Goal: Find specific page/section: Find specific page/section

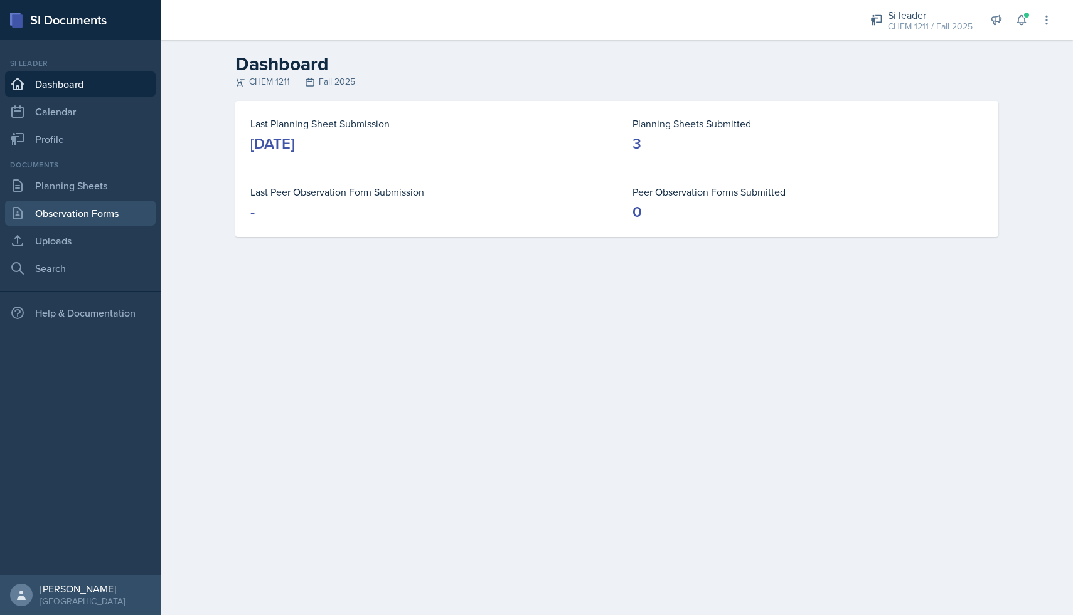
click at [98, 213] on link "Observation Forms" at bounding box center [80, 213] width 151 height 25
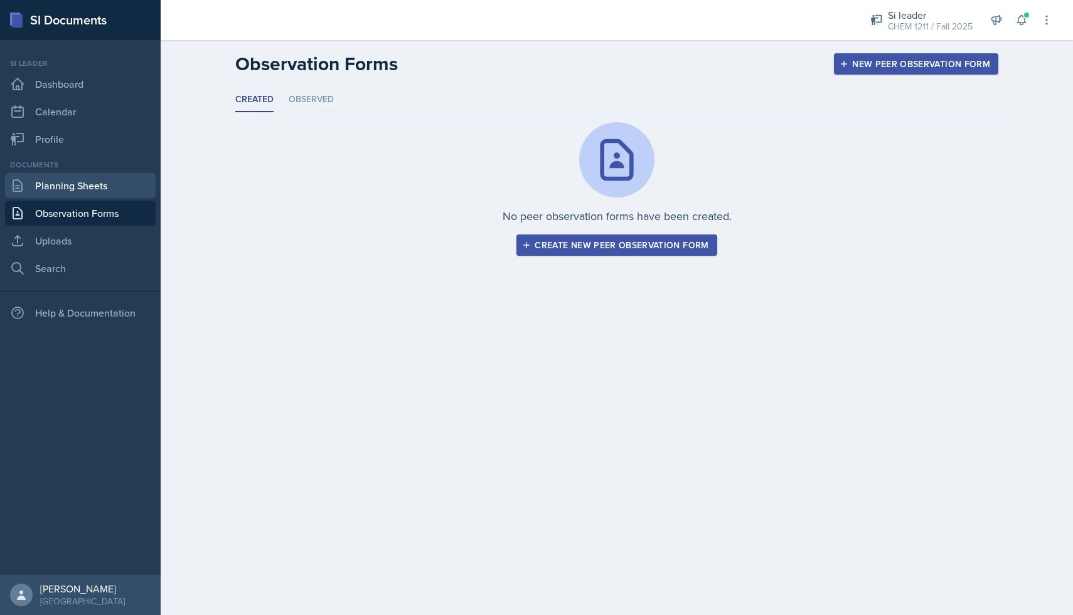
click at [89, 189] on link "Planning Sheets" at bounding box center [80, 185] width 151 height 25
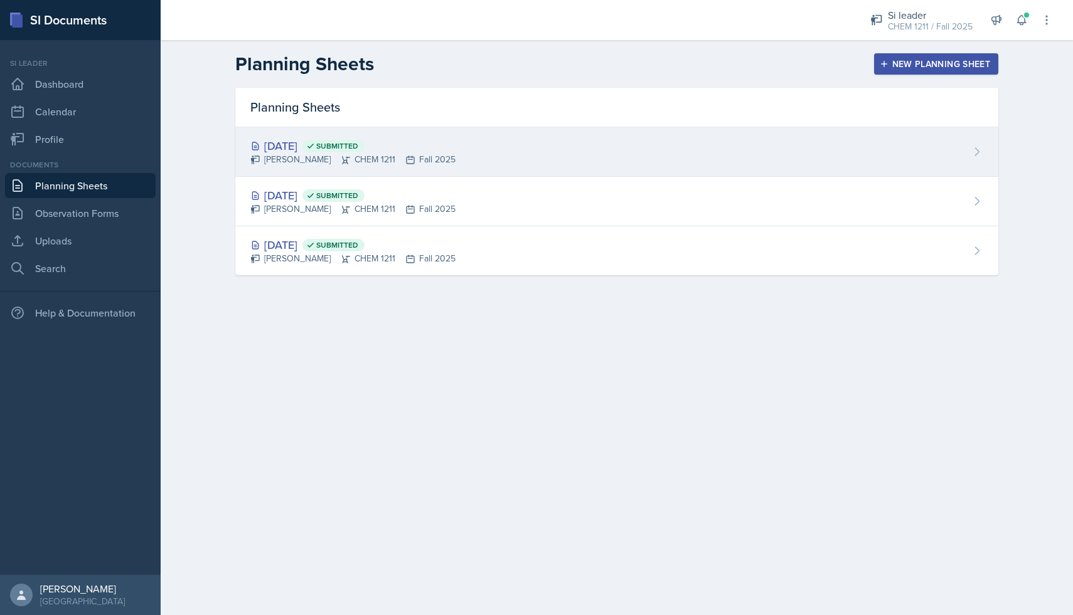
click at [368, 153] on div "[PERSON_NAME] CHEM 1211 Fall 2025" at bounding box center [352, 159] width 205 height 13
